Goal: Check status: Check status

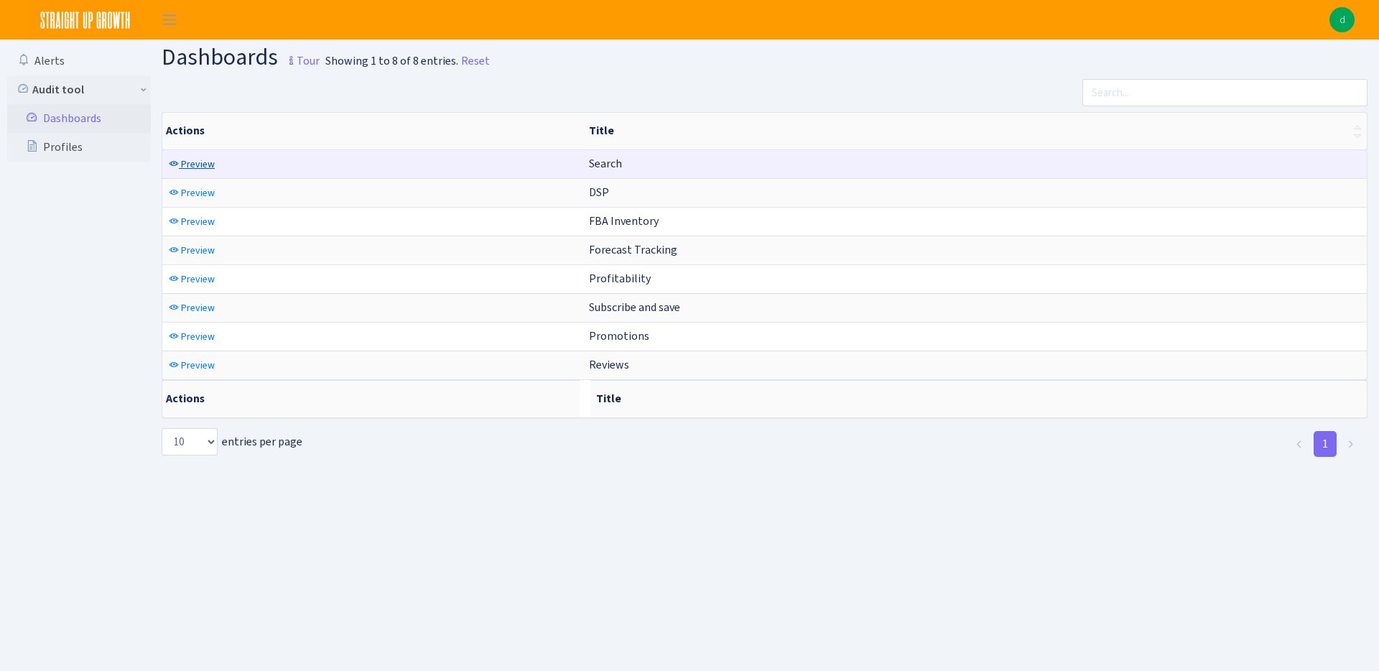
click at [200, 162] on span "Preview" at bounding box center [198, 164] width 34 height 14
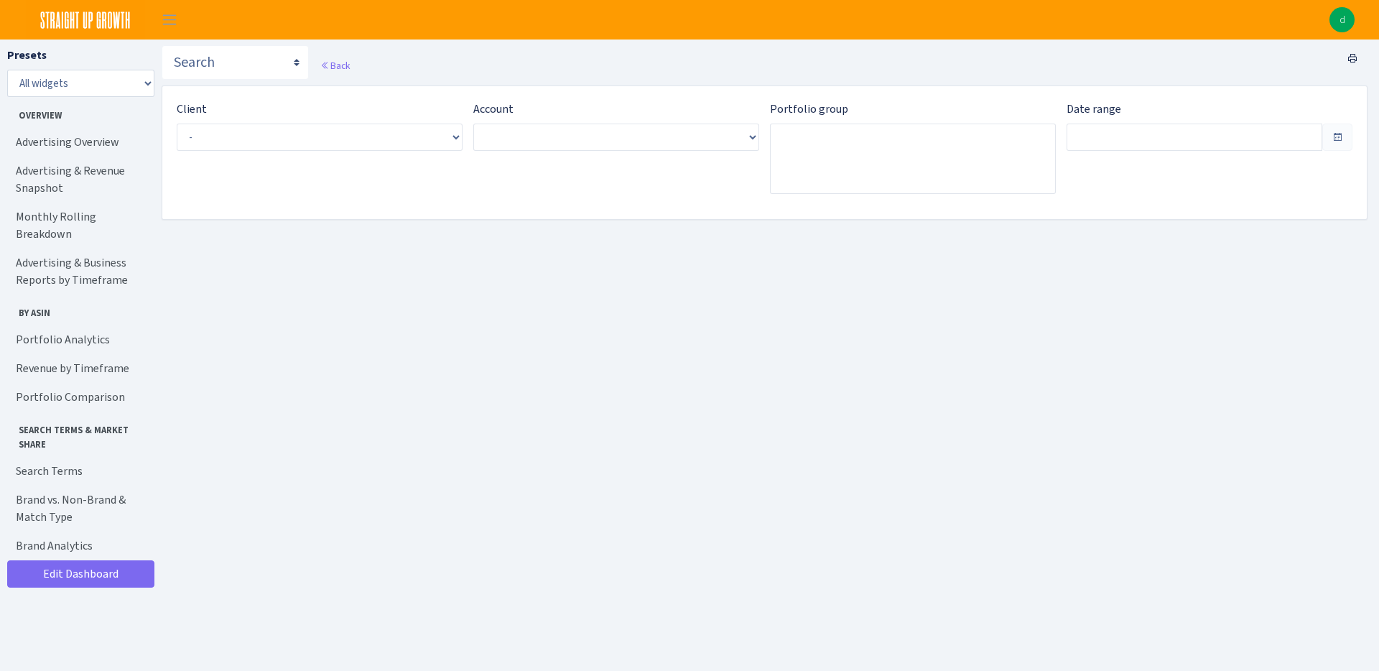
type input "[DATE] - [DATE]"
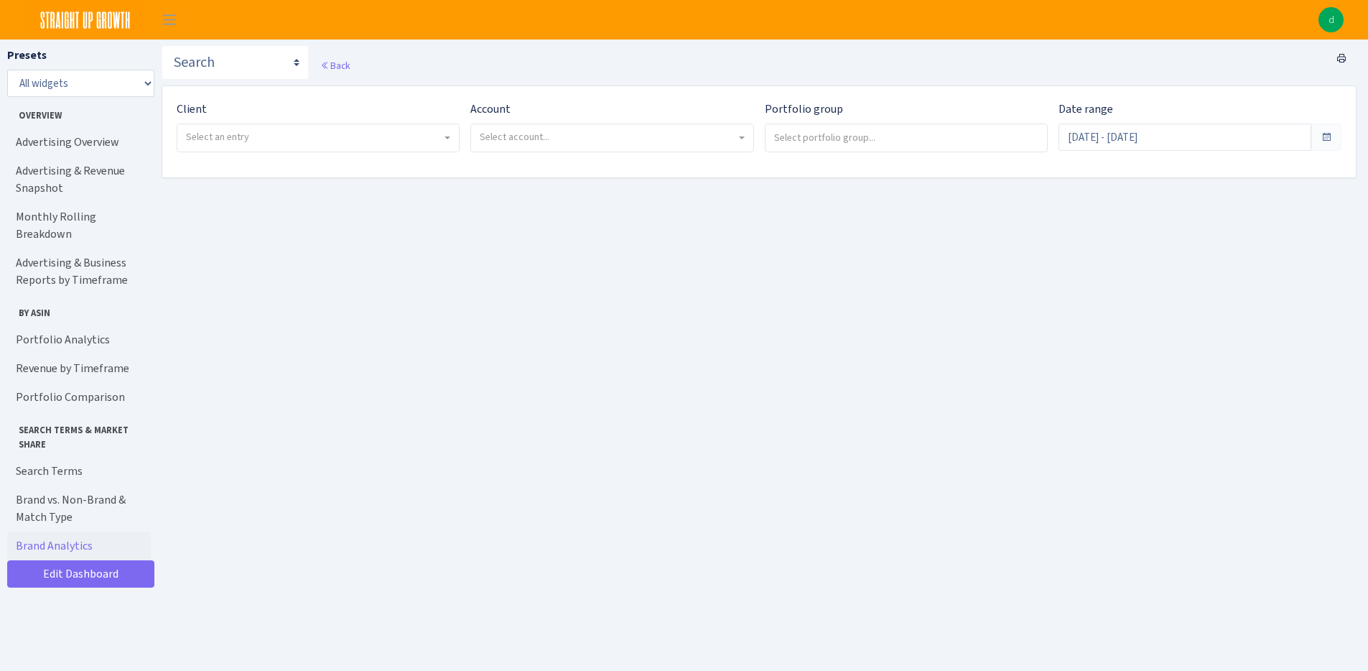
click at [79, 531] on link "Brand Analytics" at bounding box center [79, 545] width 144 height 29
click at [135, 83] on select "All widgets" at bounding box center [80, 83] width 147 height 27
click at [168, 21] on span "Toggle navigation" at bounding box center [170, 19] width 22 height 17
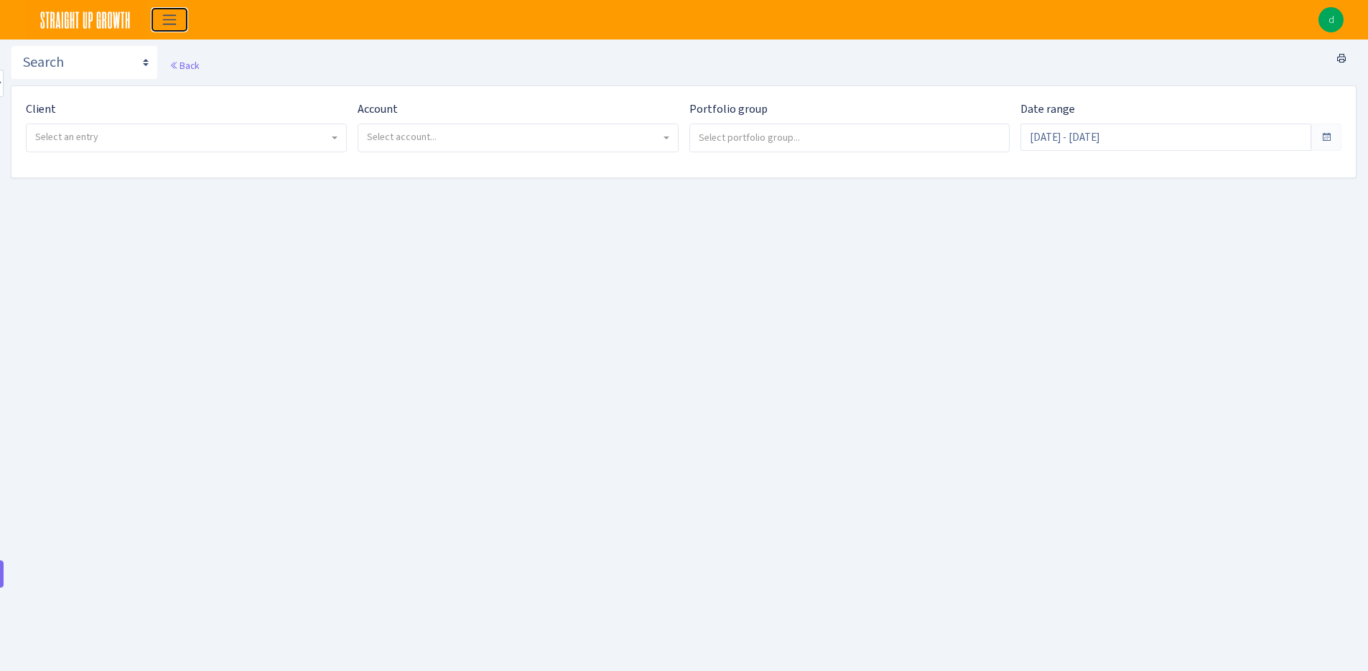
click at [168, 22] on span "Toggle navigation" at bounding box center [170, 19] width 22 height 17
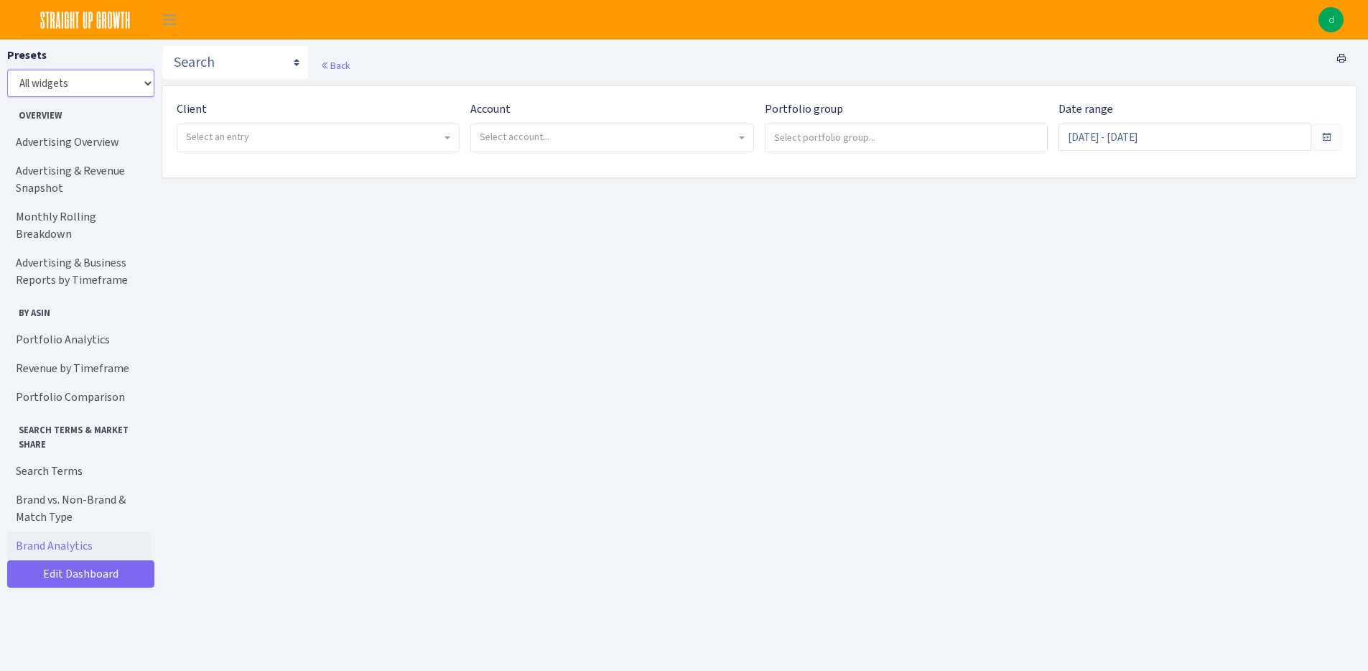
click at [149, 84] on select "All widgets" at bounding box center [80, 83] width 147 height 27
click at [7, 70] on select "All widgets" at bounding box center [80, 83] width 147 height 27
click at [433, 136] on span "Select an entry" at bounding box center [314, 137] width 256 height 14
select select "223"
select select
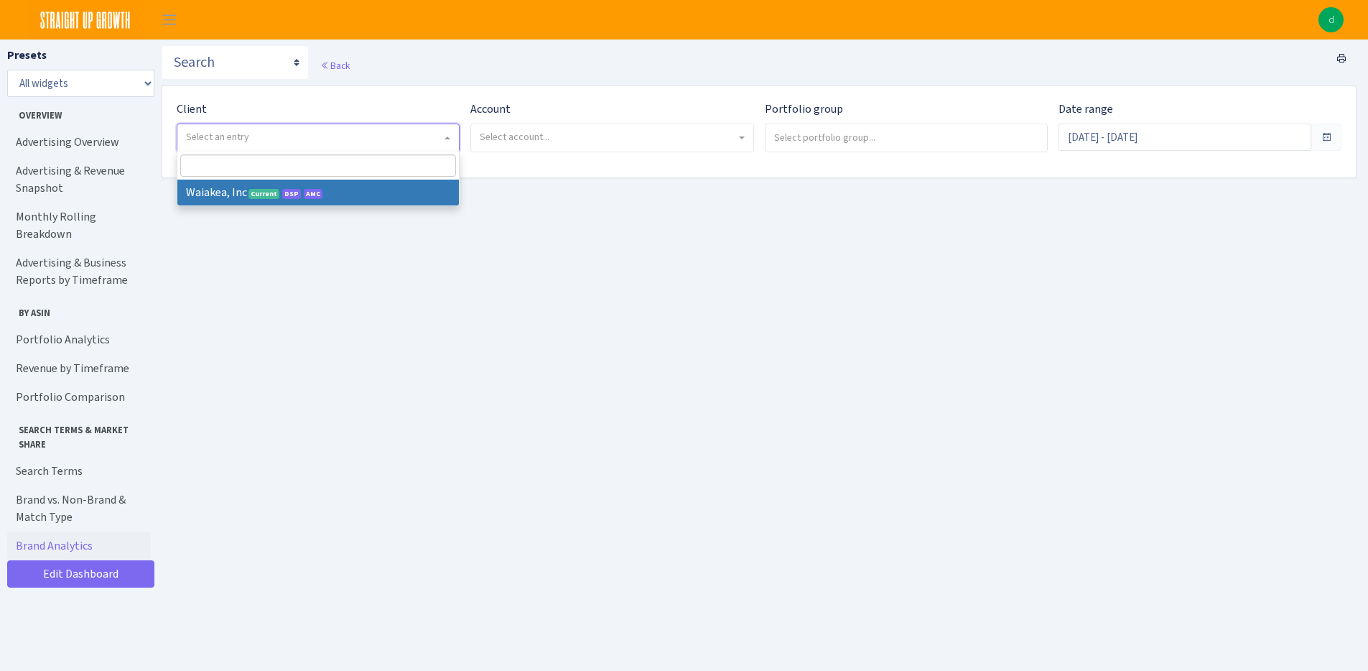
select select
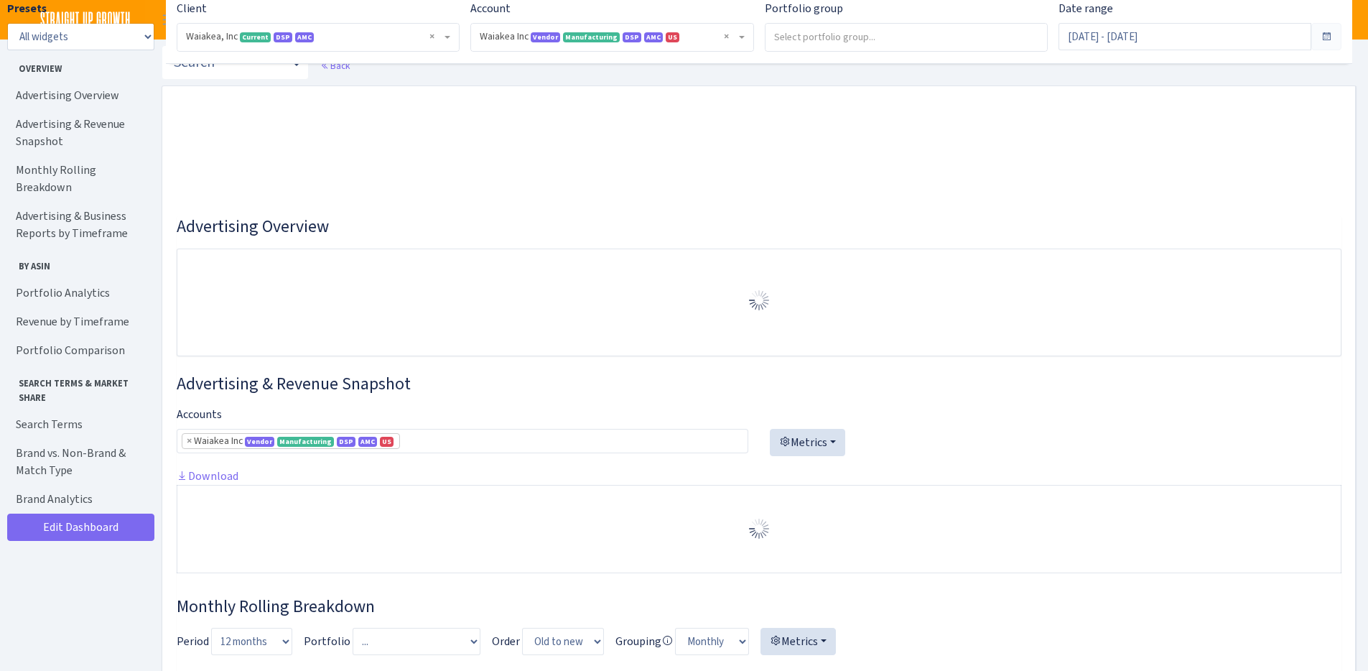
select select "3570958255981703"
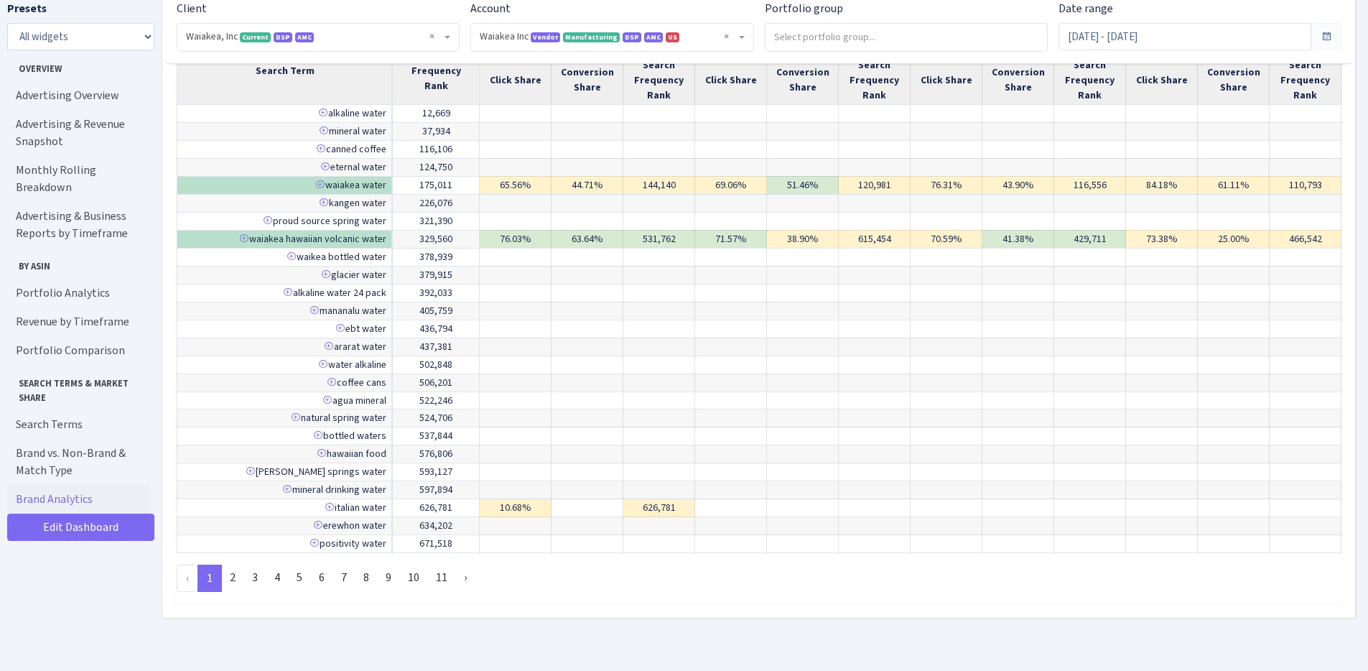
scroll to position [3695, 0]
